Goal: Check status: Check status

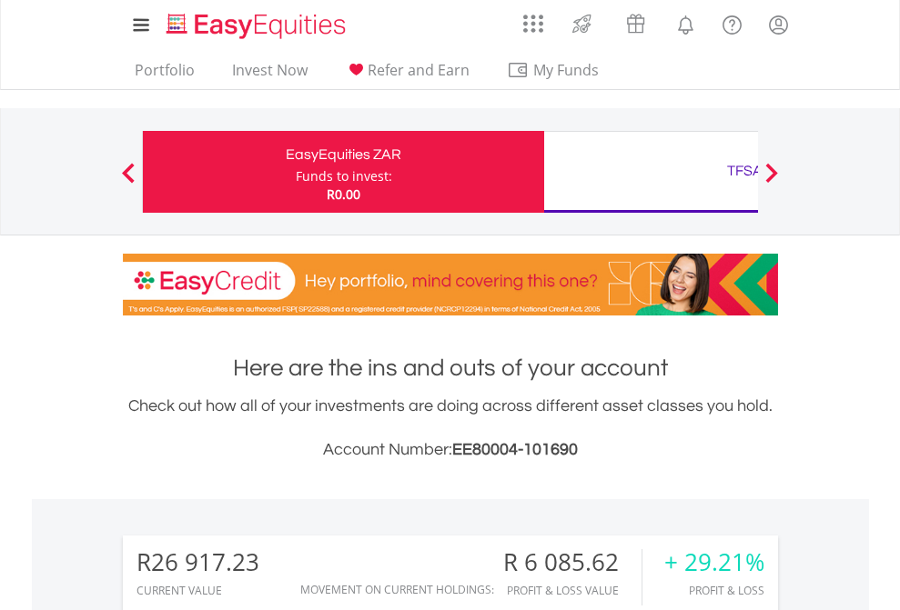
scroll to position [175, 286]
click at [296, 172] on div "Funds to invest:" at bounding box center [344, 176] width 96 height 18
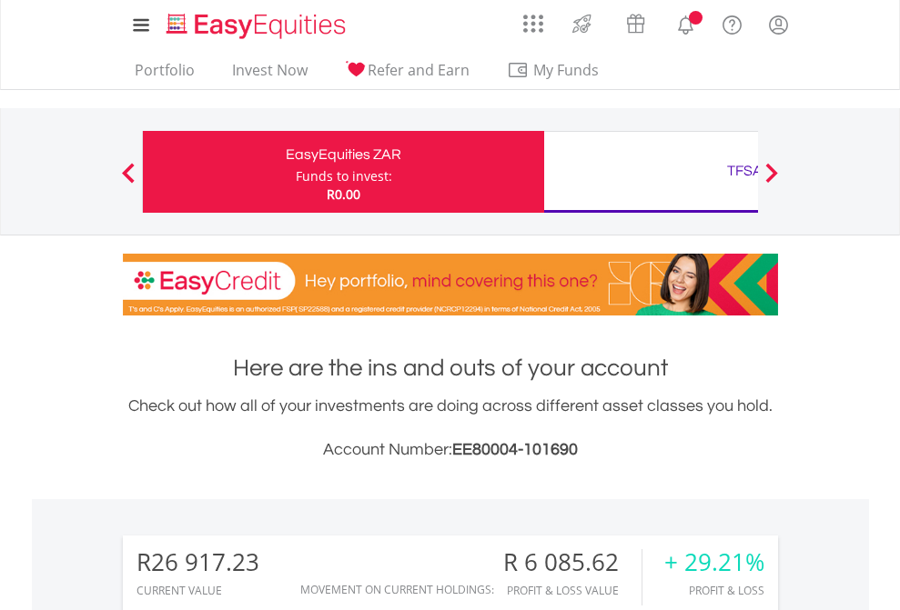
scroll to position [175, 286]
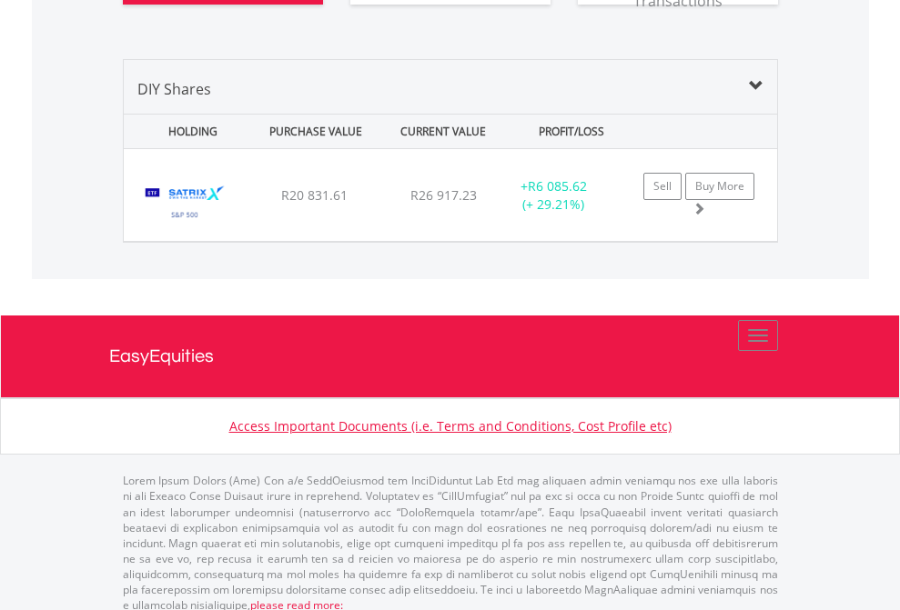
scroll to position [2023, 0]
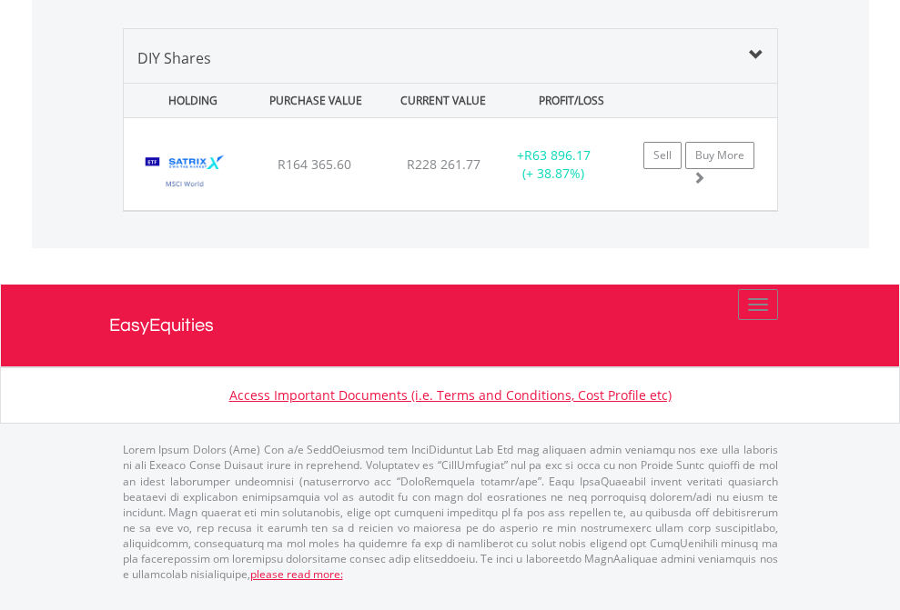
scroll to position [175, 286]
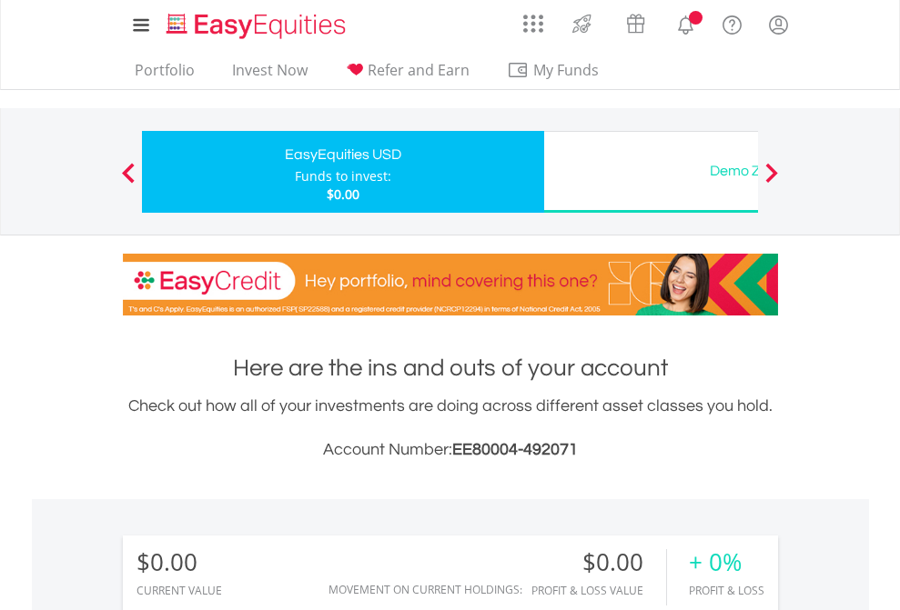
scroll to position [175, 286]
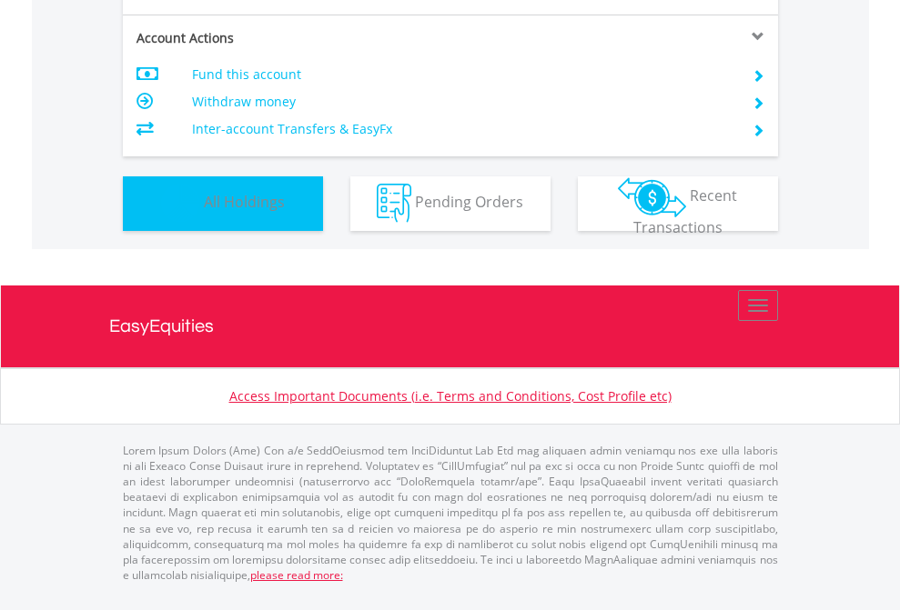
click at [204, 212] on span "All Holdings" at bounding box center [244, 202] width 81 height 20
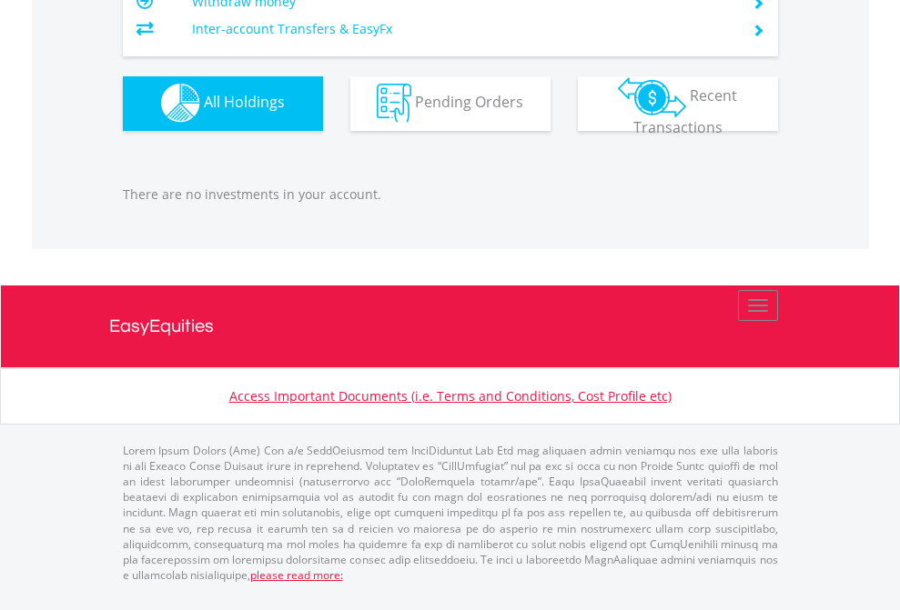
scroll to position [1801, 0]
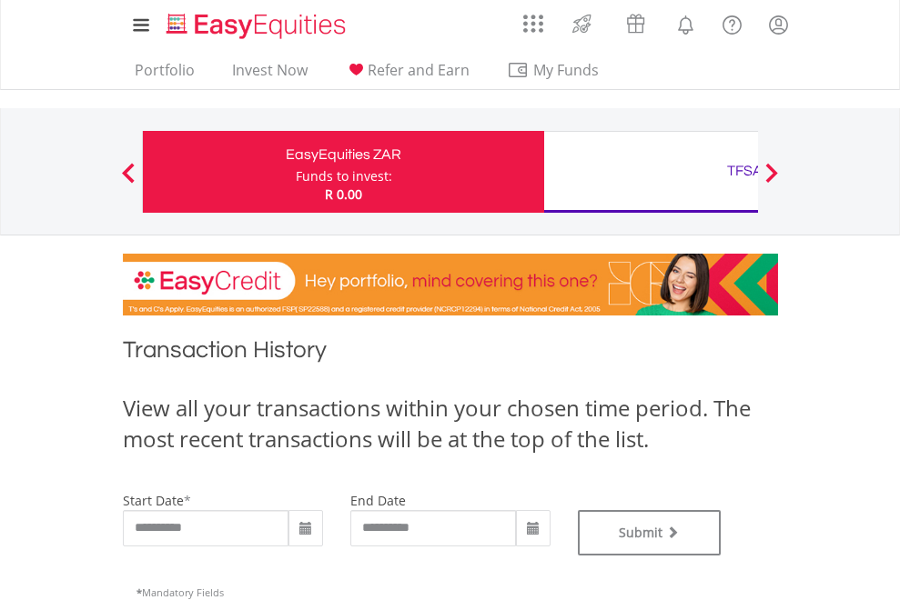
type input "**********"
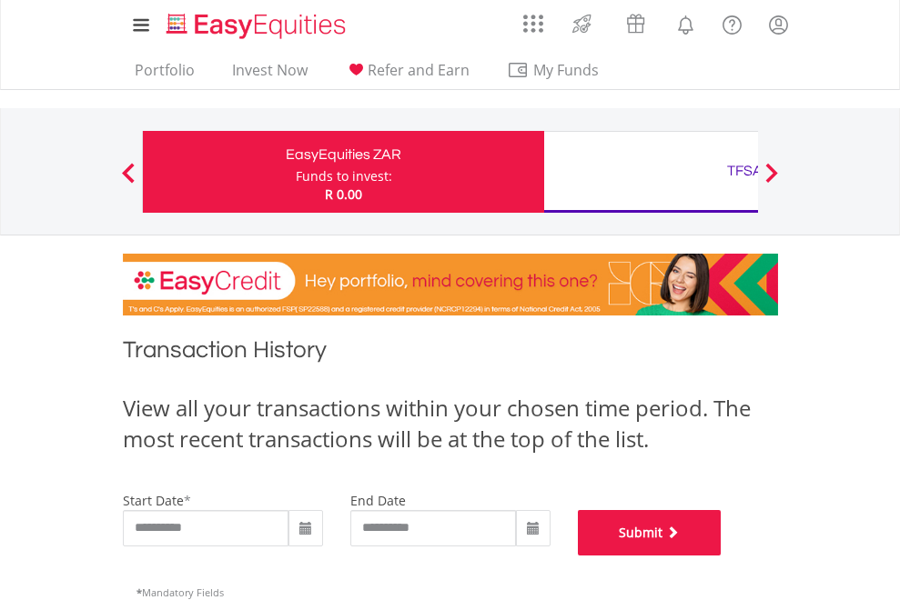
click at [721, 556] on button "Submit" at bounding box center [650, 532] width 144 height 45
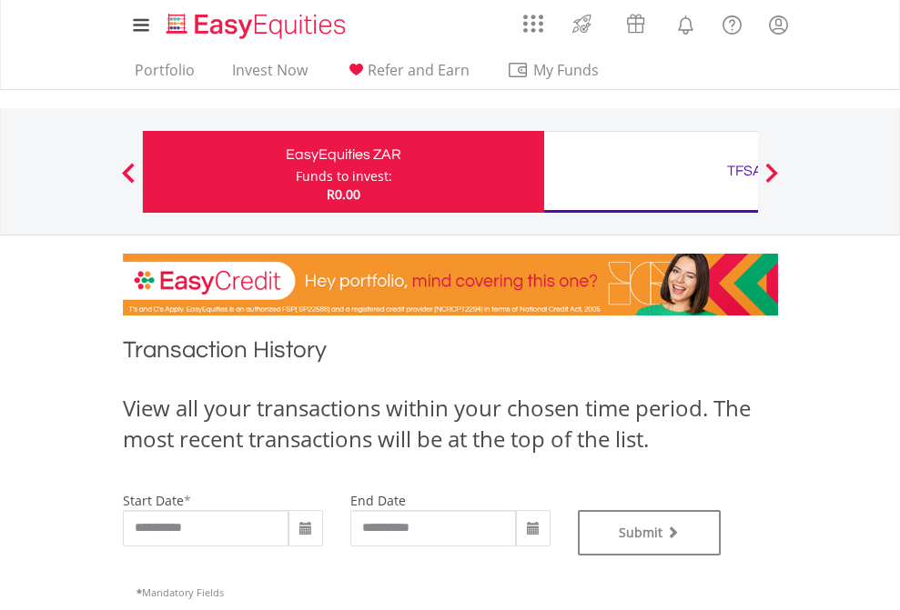
click at [650, 172] on div "TFSA" at bounding box center [744, 170] width 379 height 25
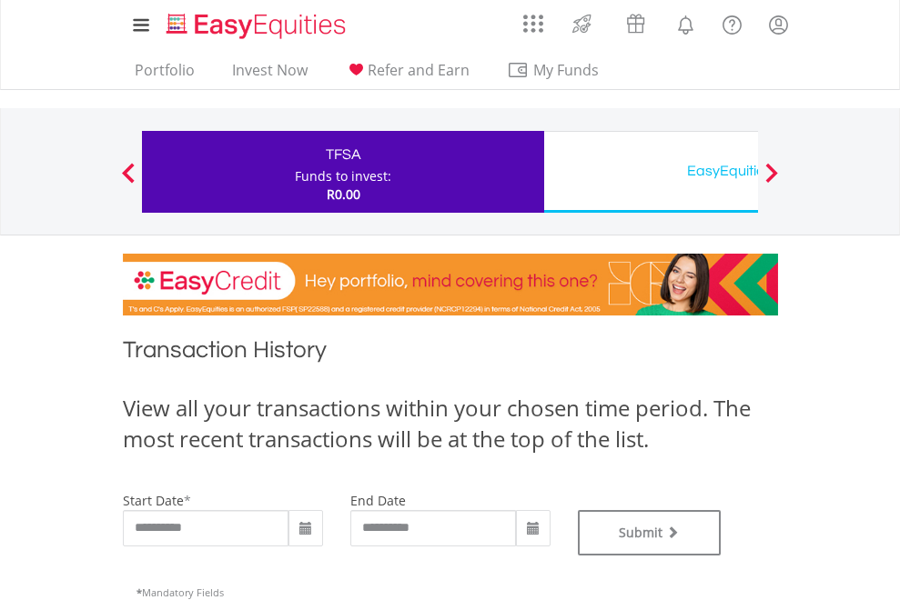
type input "**********"
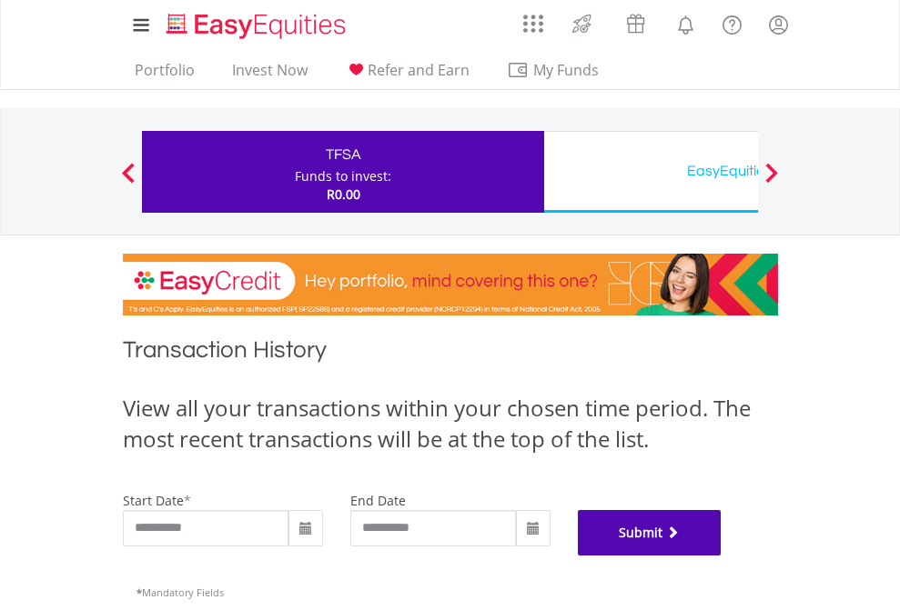
click at [721, 556] on button "Submit" at bounding box center [650, 532] width 144 height 45
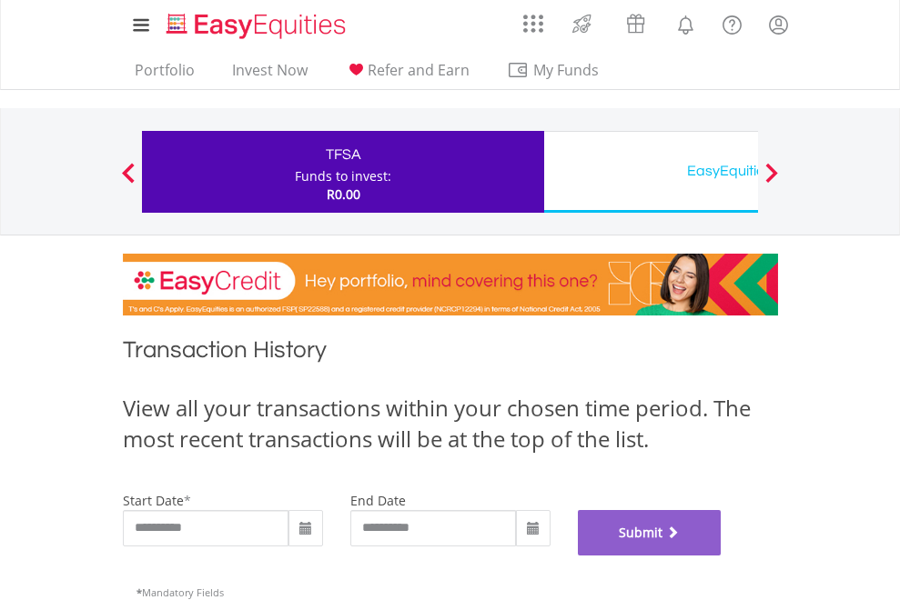
scroll to position [738, 0]
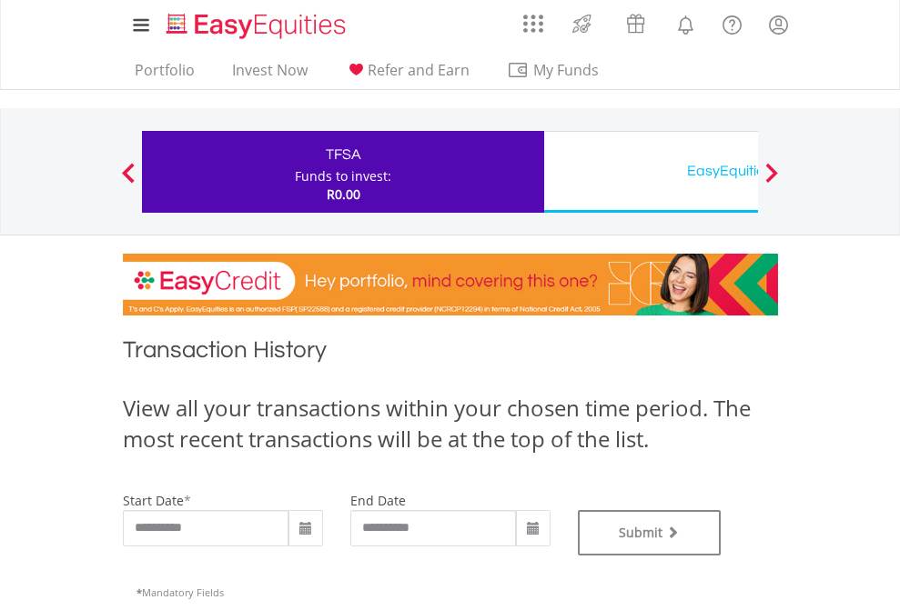
click at [650, 172] on div "EasyEquities USD" at bounding box center [744, 170] width 379 height 25
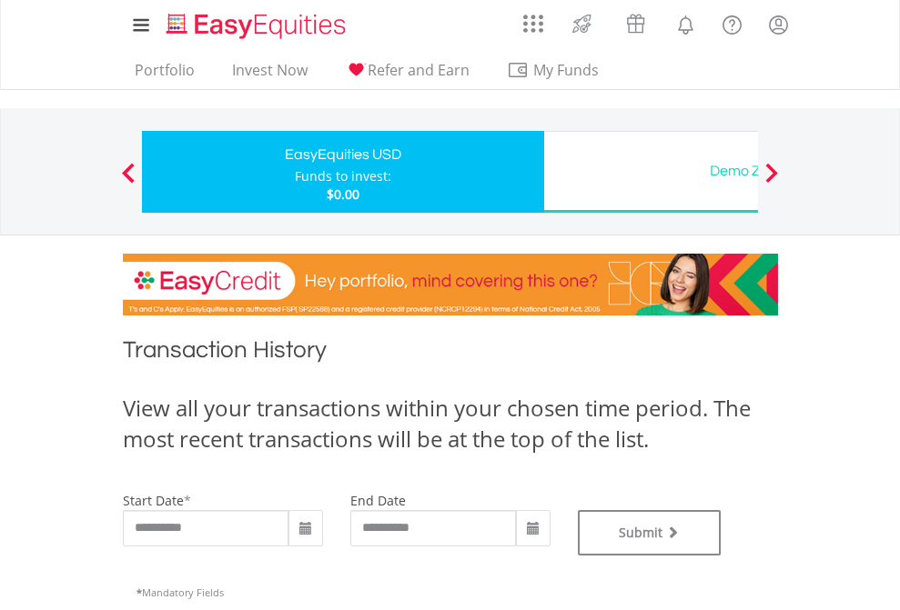
type input "**********"
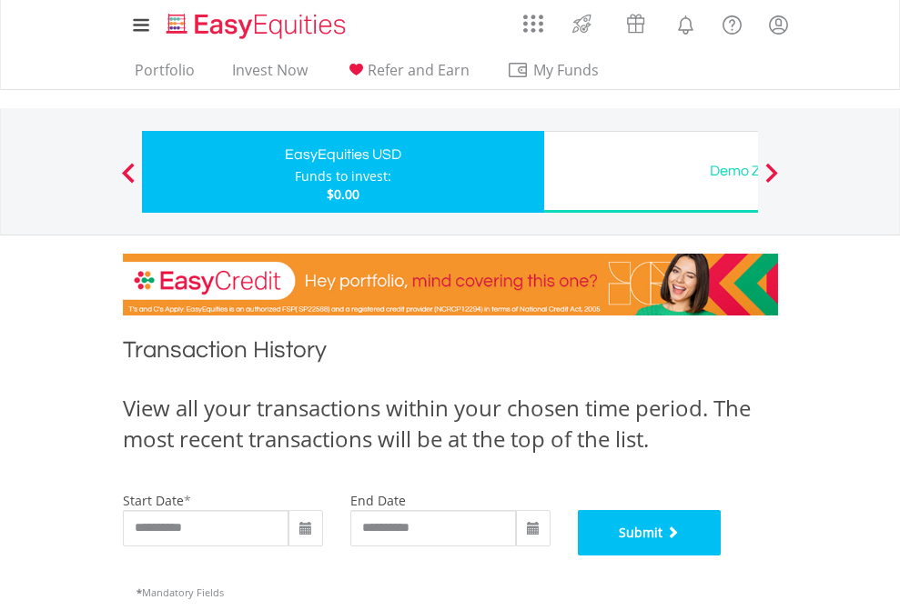
click at [721, 556] on button "Submit" at bounding box center [650, 532] width 144 height 45
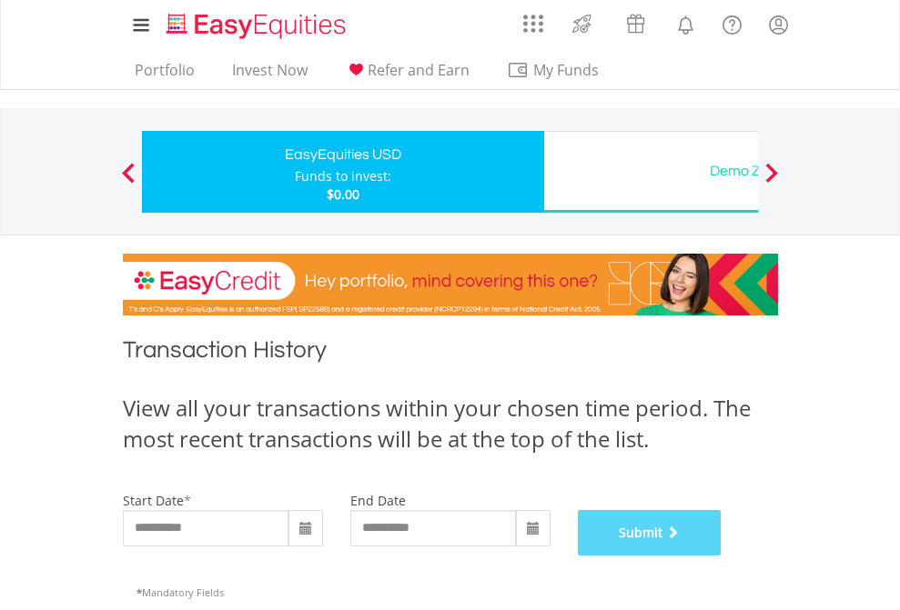
scroll to position [738, 0]
